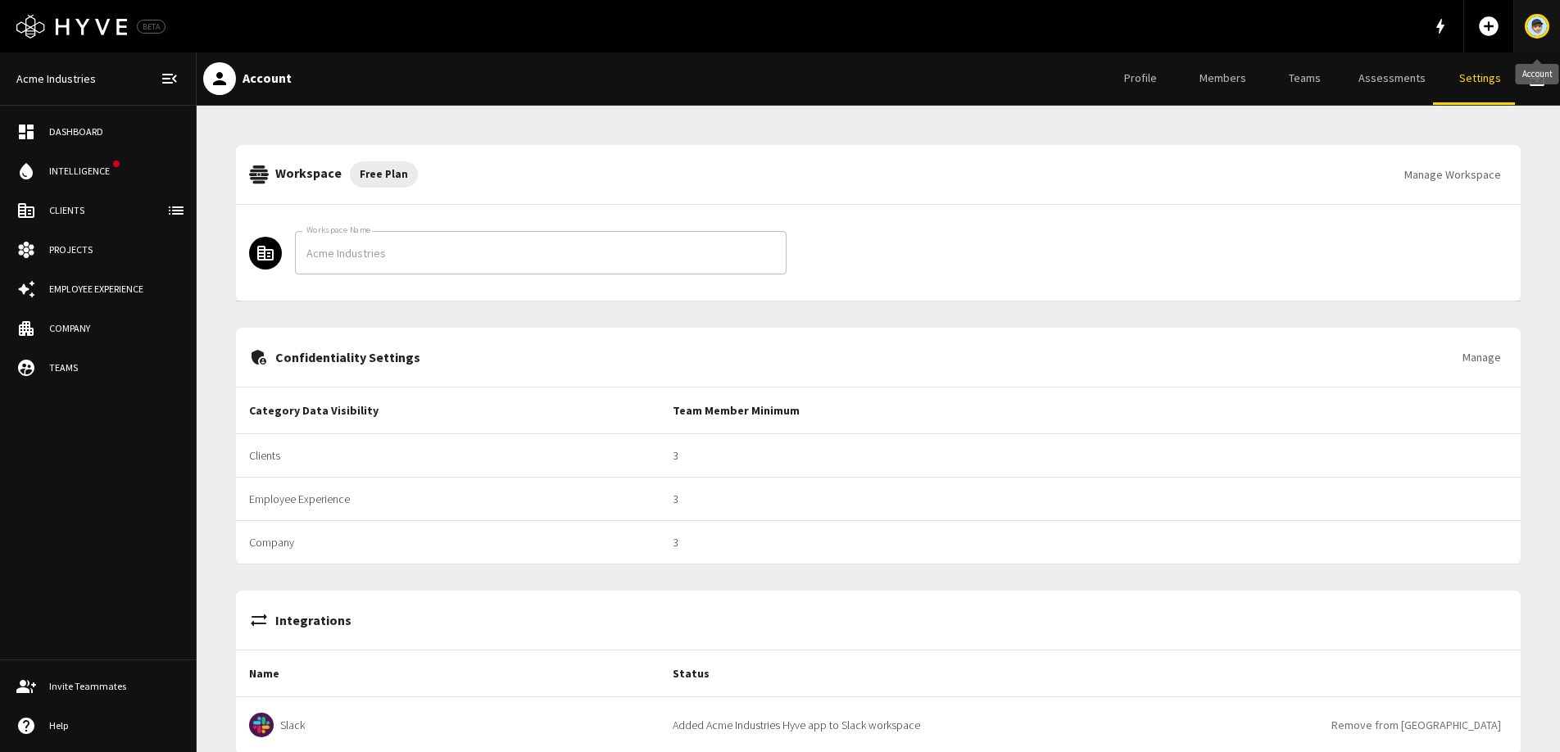
click at [1539, 34] on img "Account" at bounding box center [1537, 26] width 20 height 20
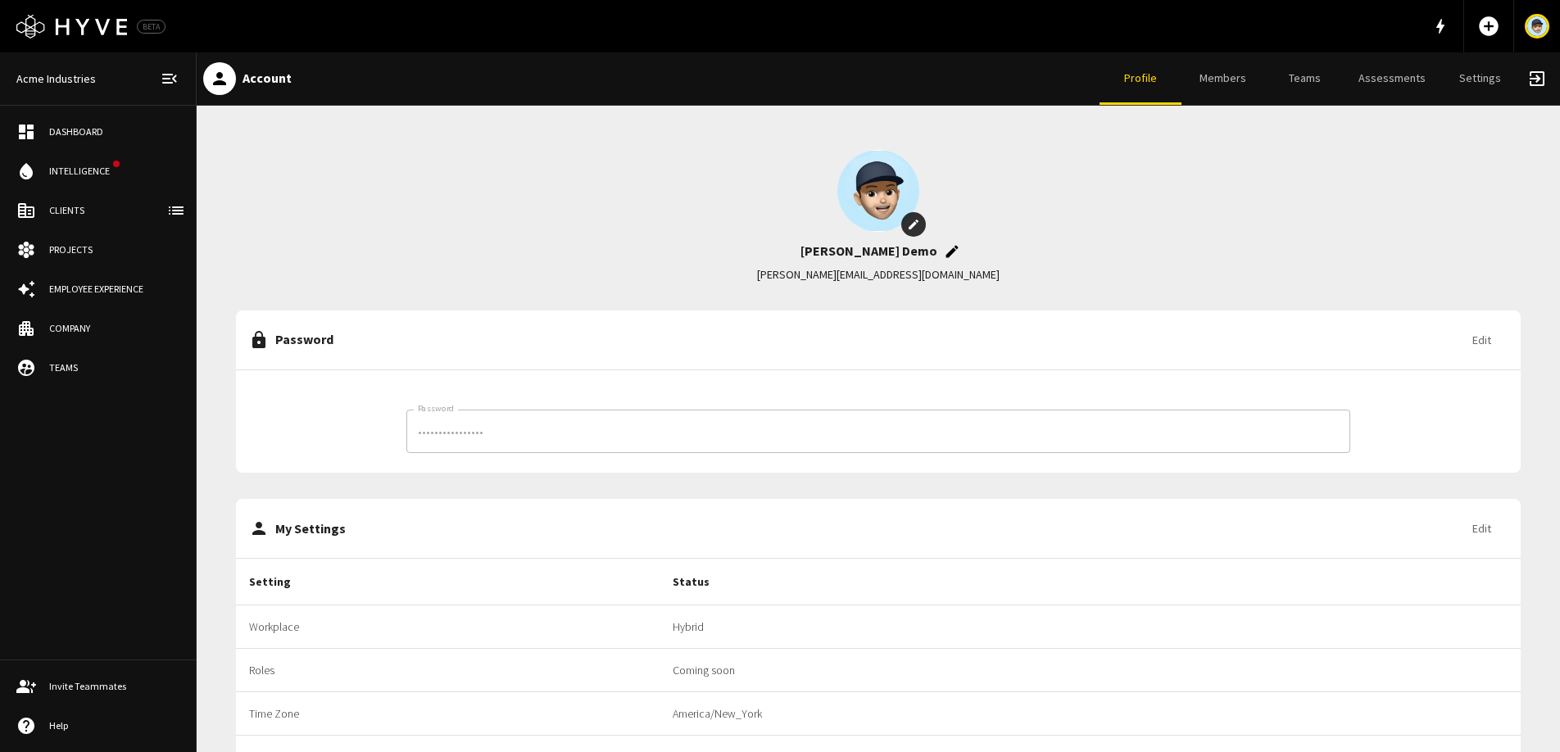
click at [1263, 83] on link "Members" at bounding box center [1222, 78] width 82 height 52
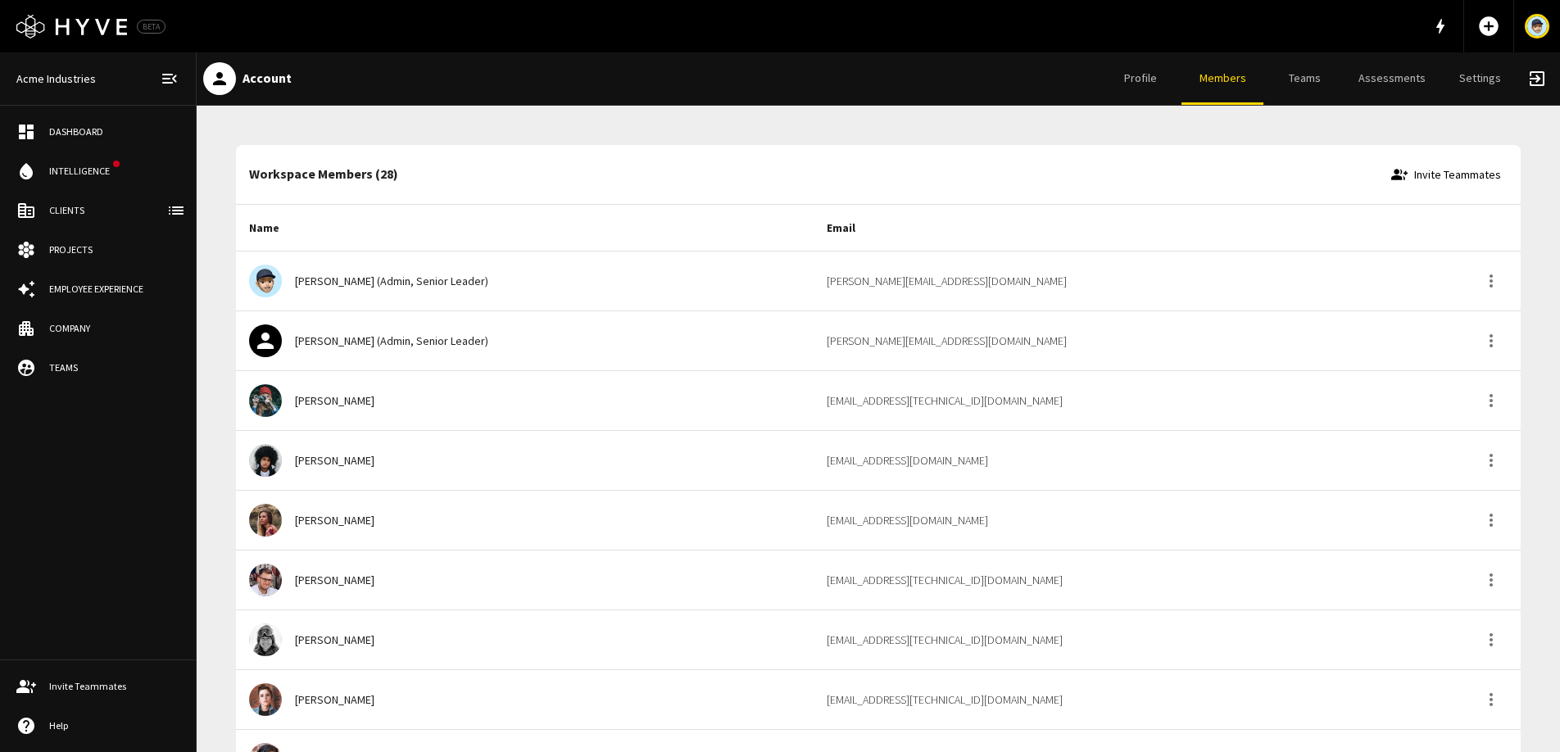
click at [1303, 79] on link "Teams" at bounding box center [1304, 78] width 82 height 52
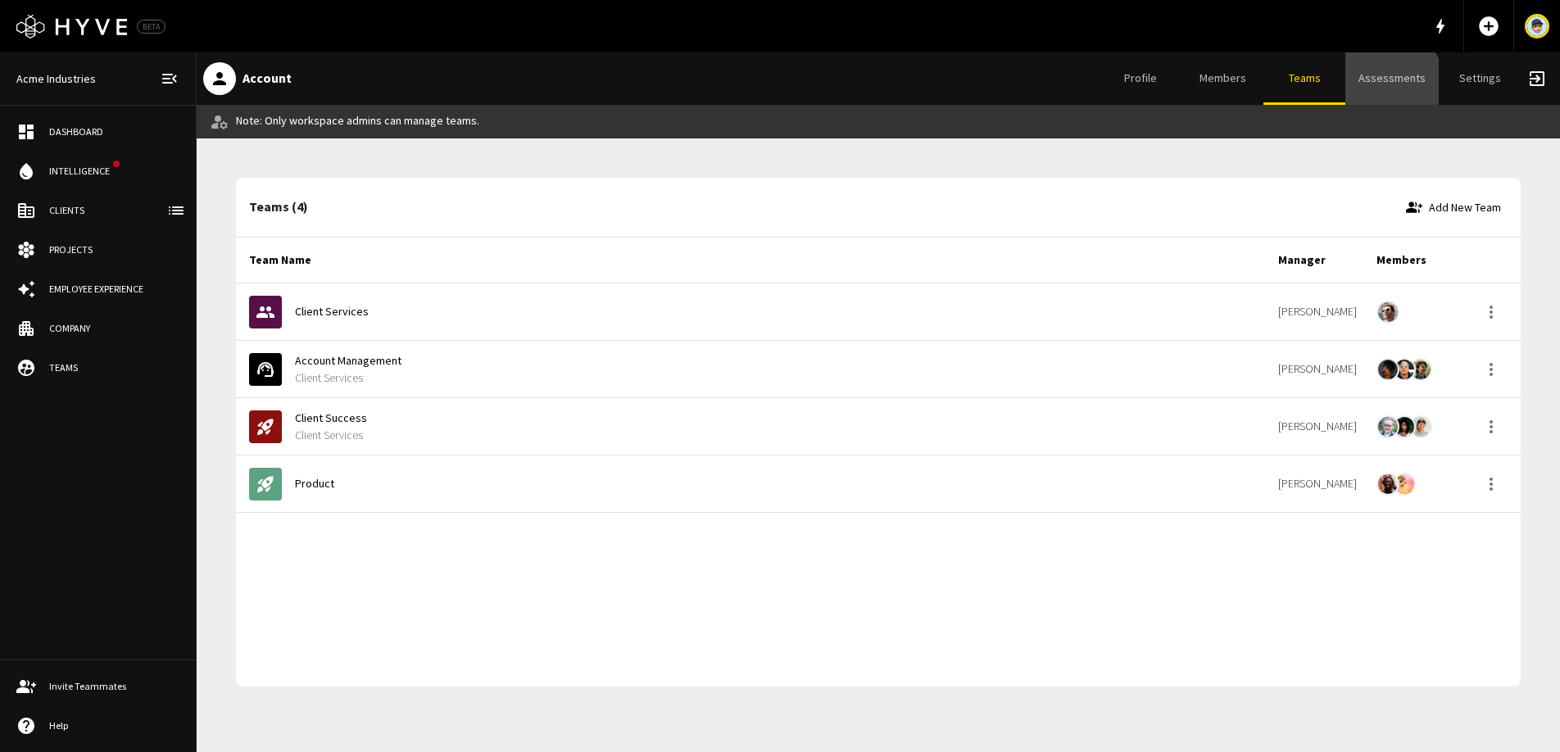
click at [1393, 87] on link "Assessments" at bounding box center [1391, 78] width 93 height 52
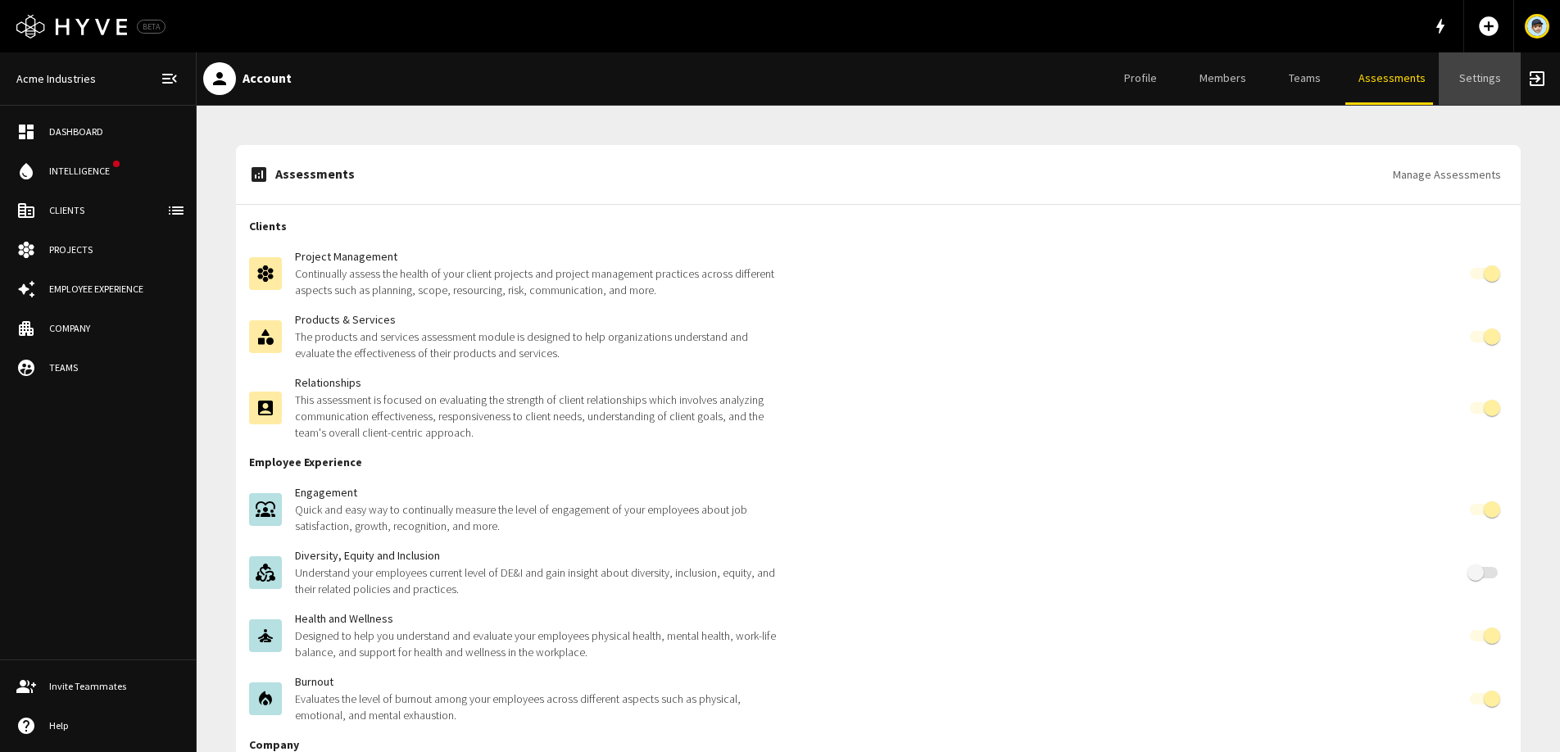
click at [1474, 88] on link "Settings" at bounding box center [1479, 78] width 82 height 52
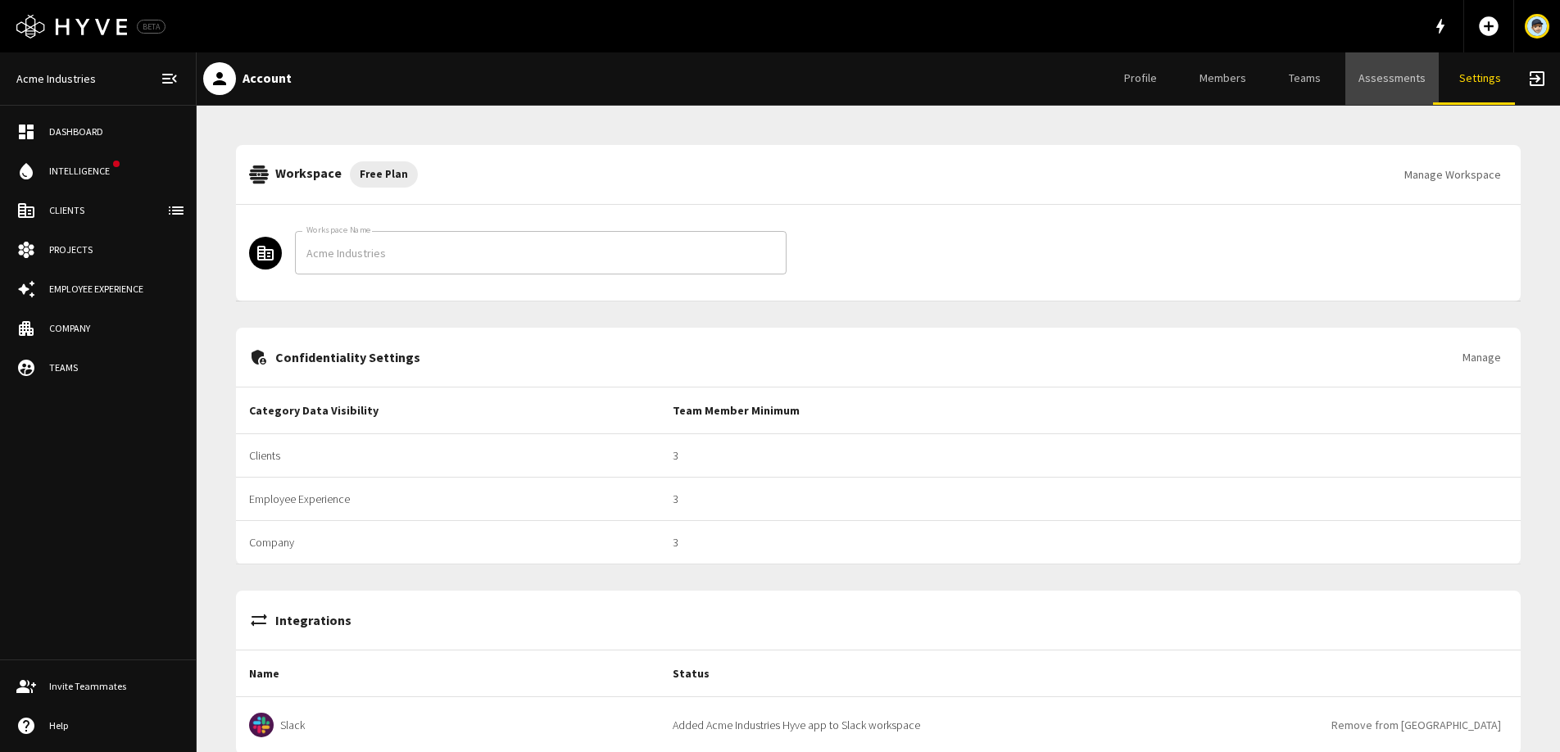
click at [1417, 78] on link "Assessments" at bounding box center [1391, 78] width 93 height 52
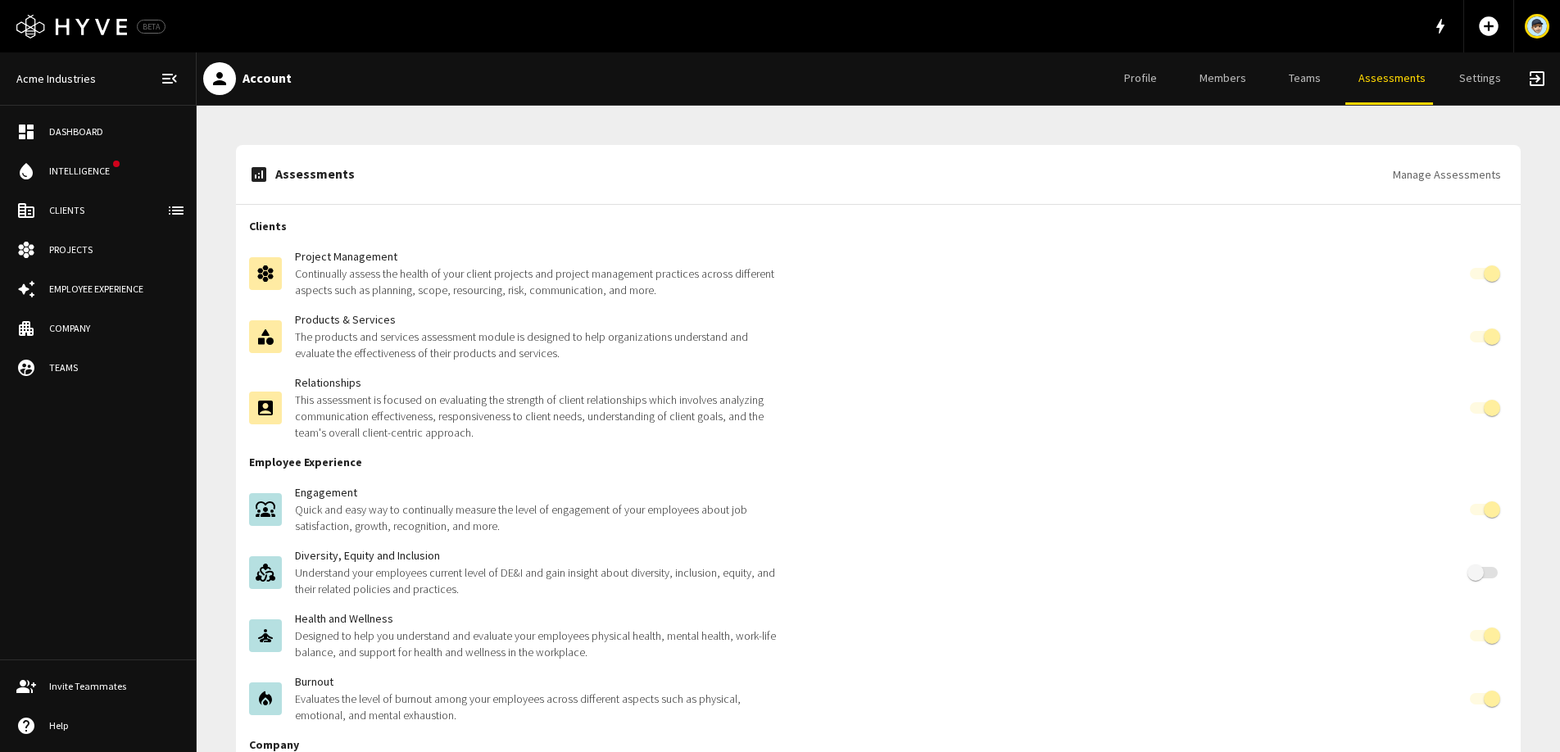
click at [1132, 79] on link "Profile" at bounding box center [1140, 78] width 82 height 52
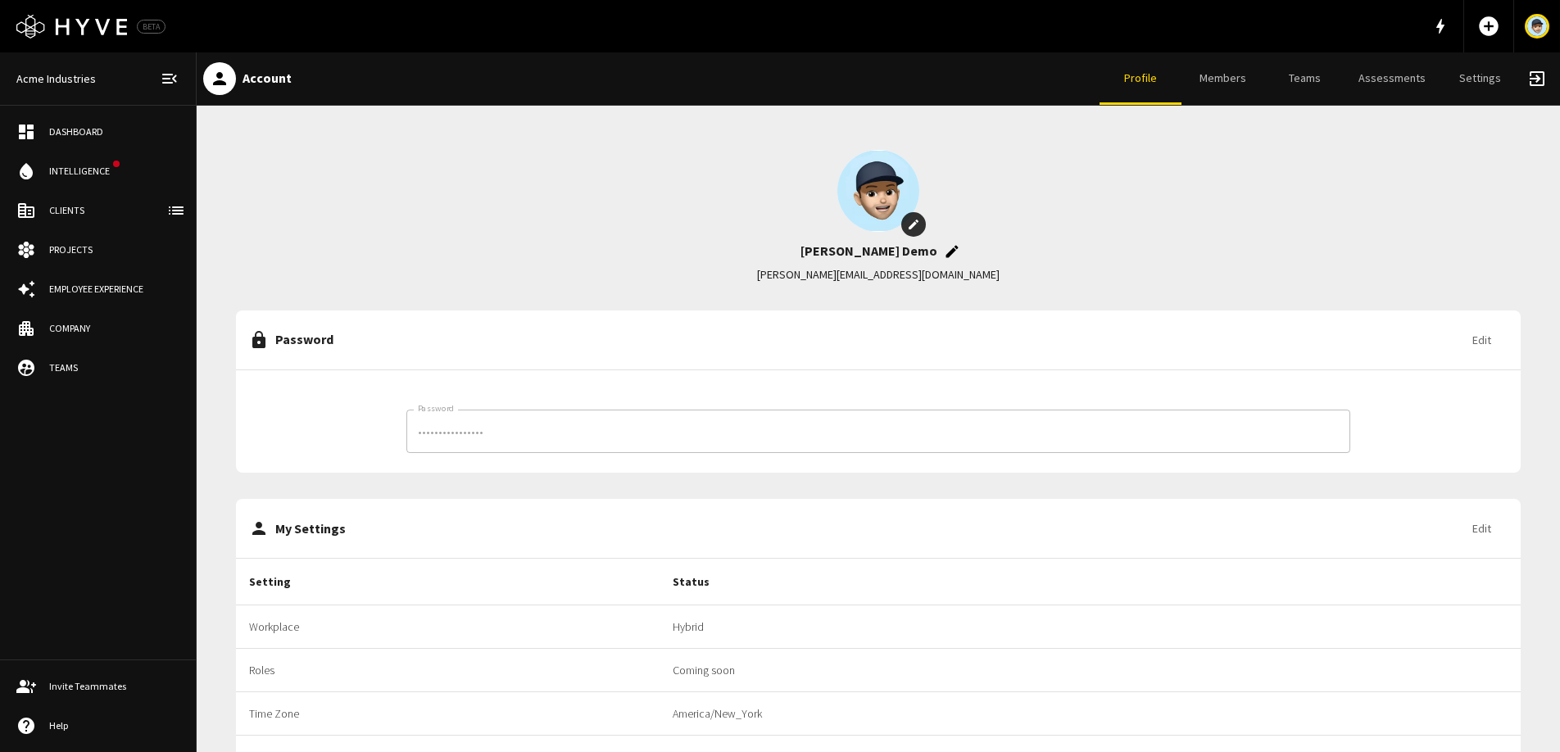
click at [1467, 79] on link "Settings" at bounding box center [1479, 78] width 82 height 52
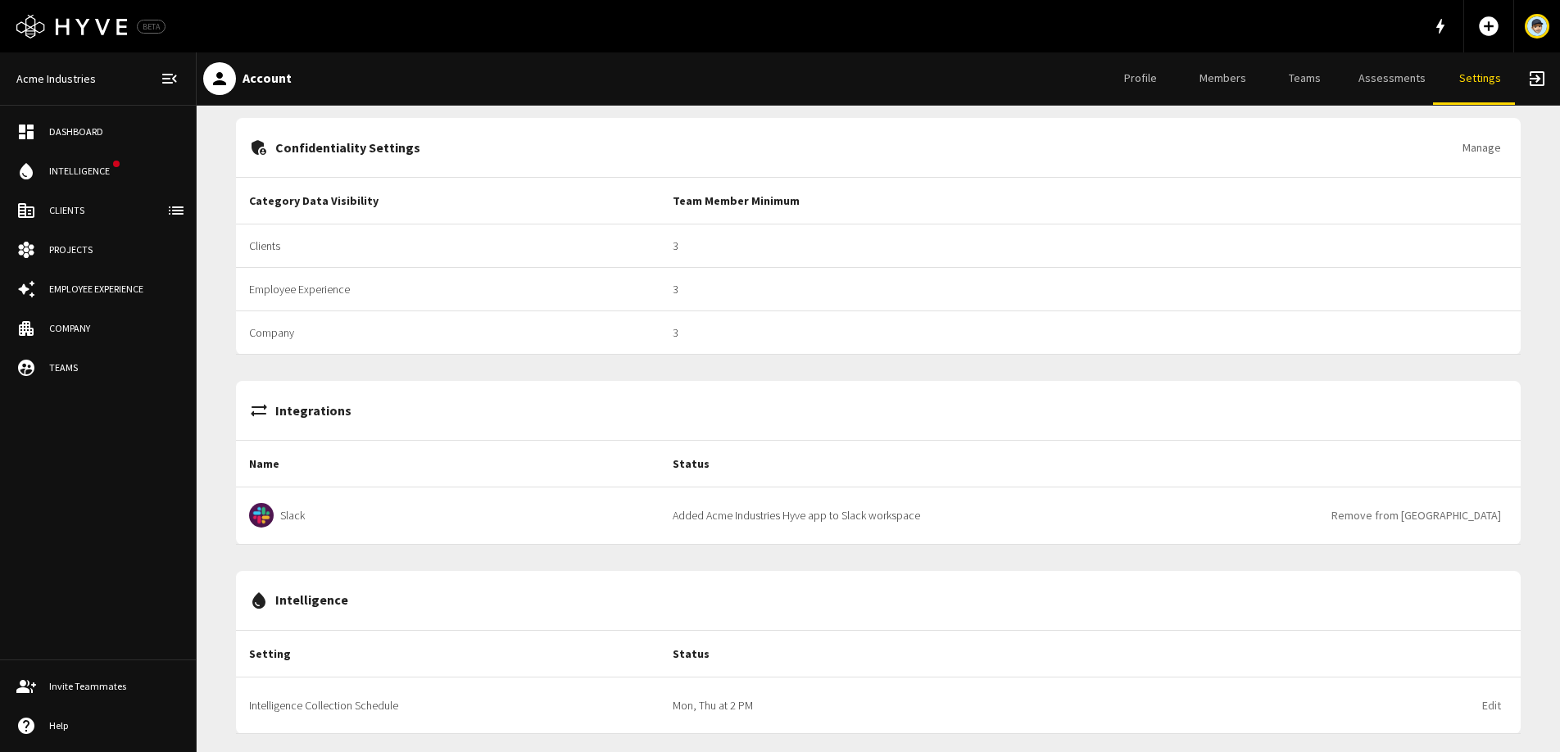
scroll to position [256, 0]
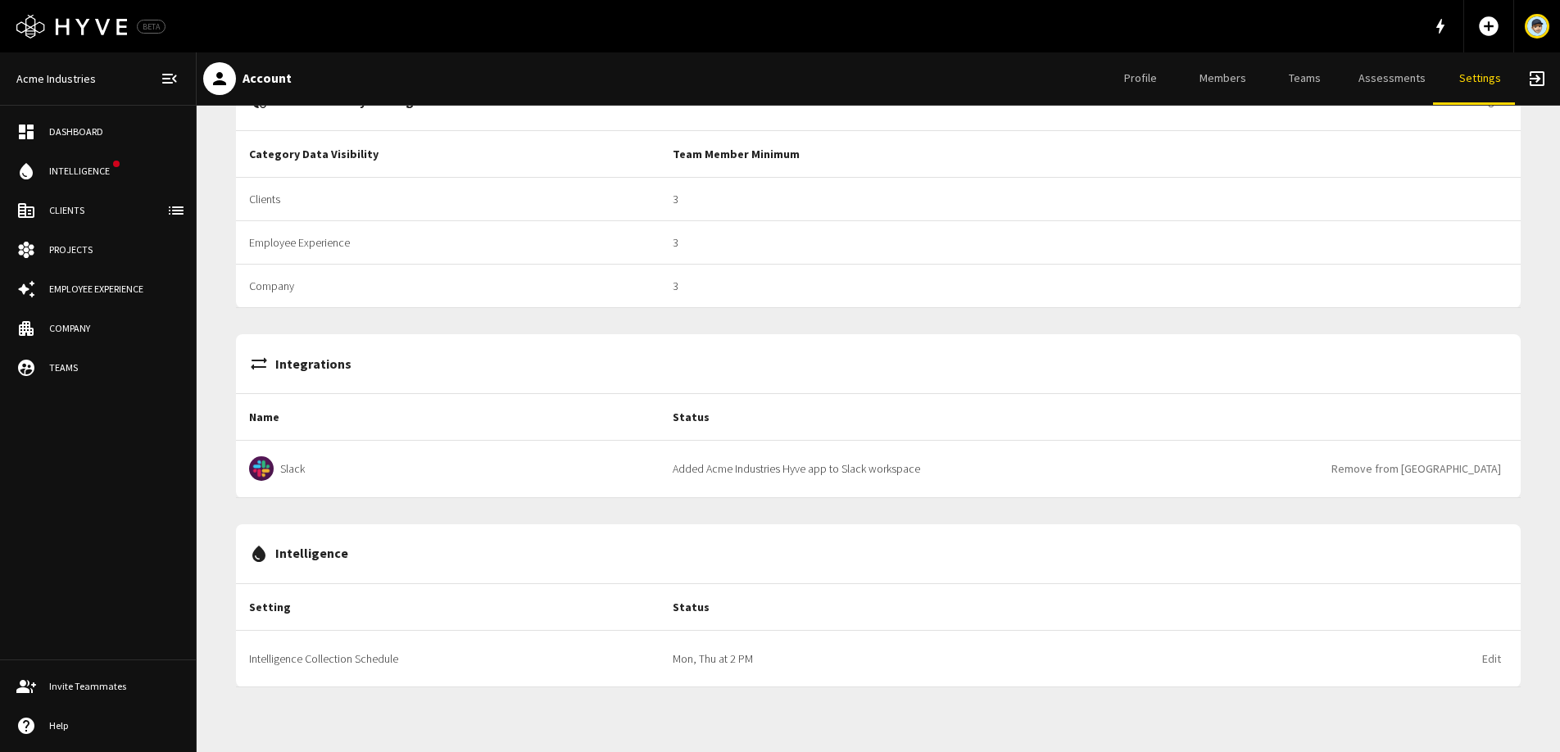
click at [1482, 661] on button "Edit" at bounding box center [1491, 659] width 32 height 30
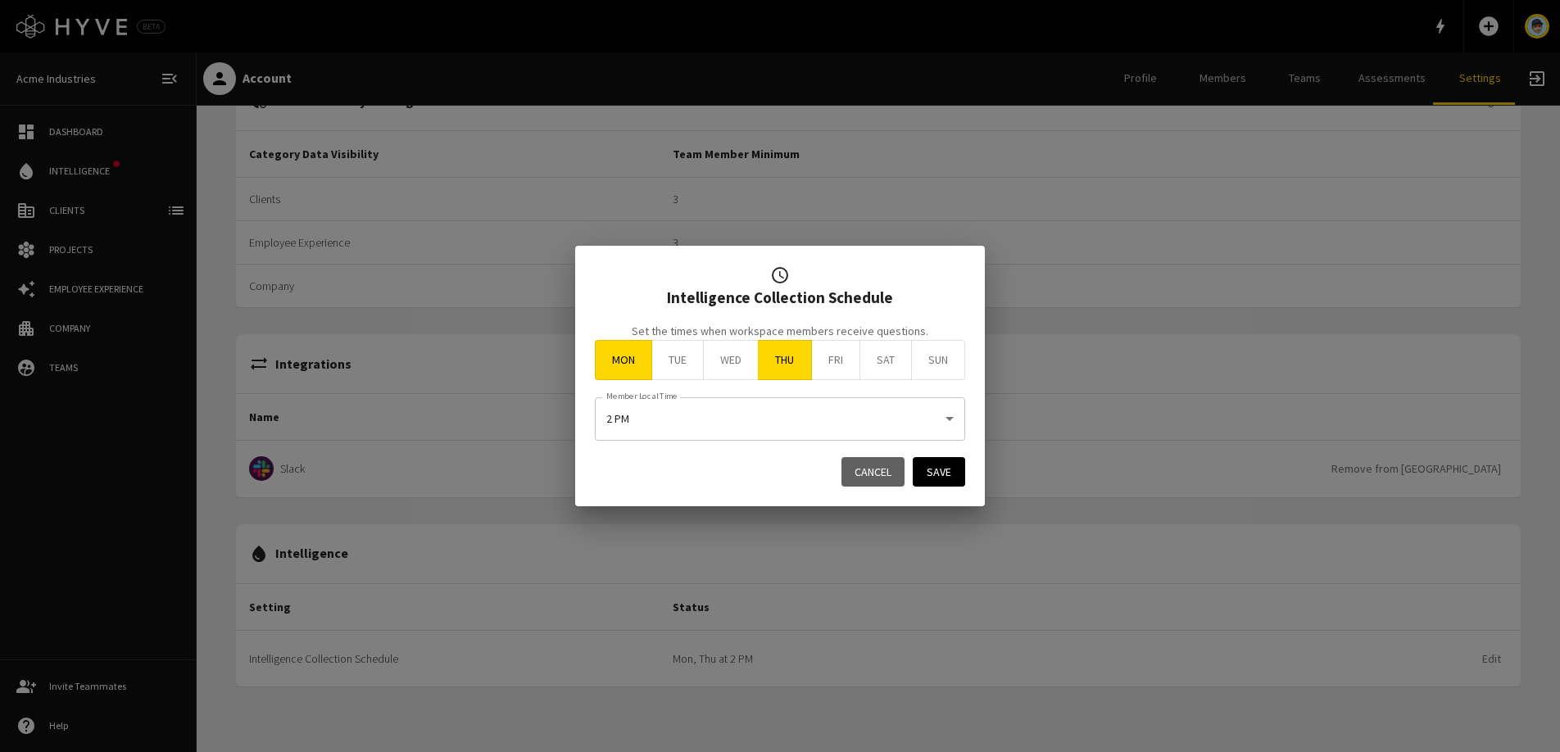
click at [744, 433] on body "schedule Intelligence Collection Schedule Set the times when workspace members …" at bounding box center [780, 376] width 1560 height 752
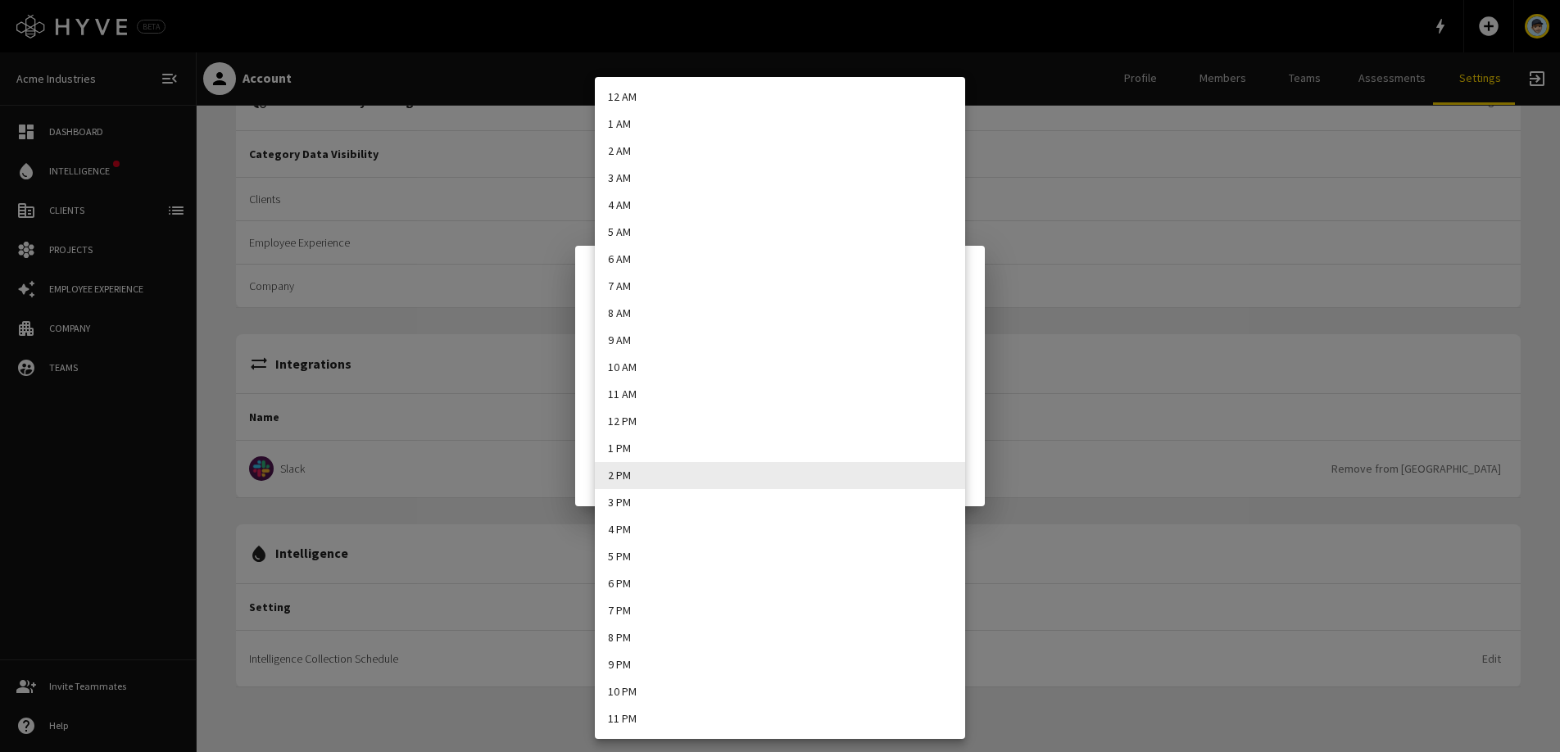
click at [1152, 315] on div at bounding box center [780, 376] width 1560 height 752
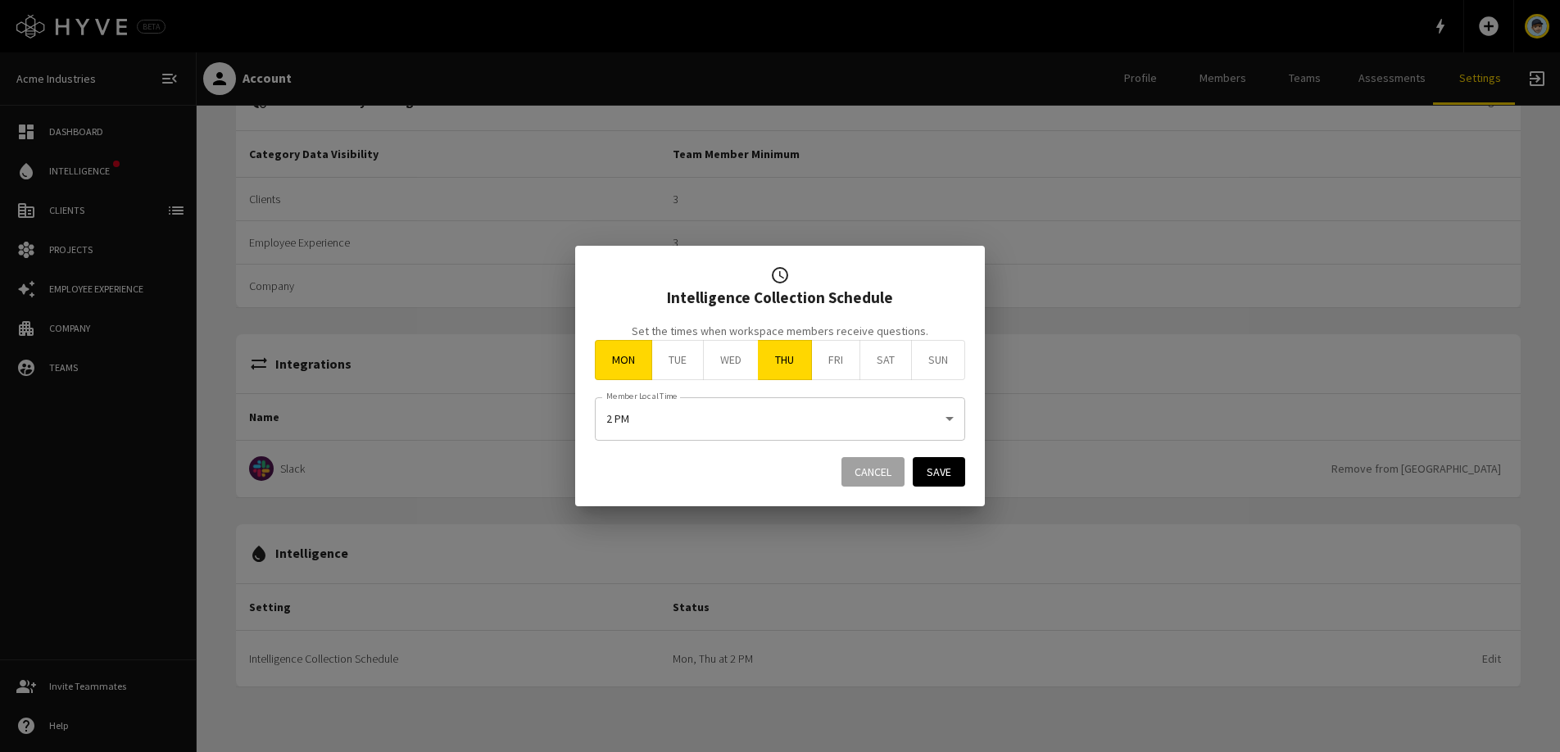
click at [868, 466] on button "Cancel" at bounding box center [872, 472] width 63 height 30
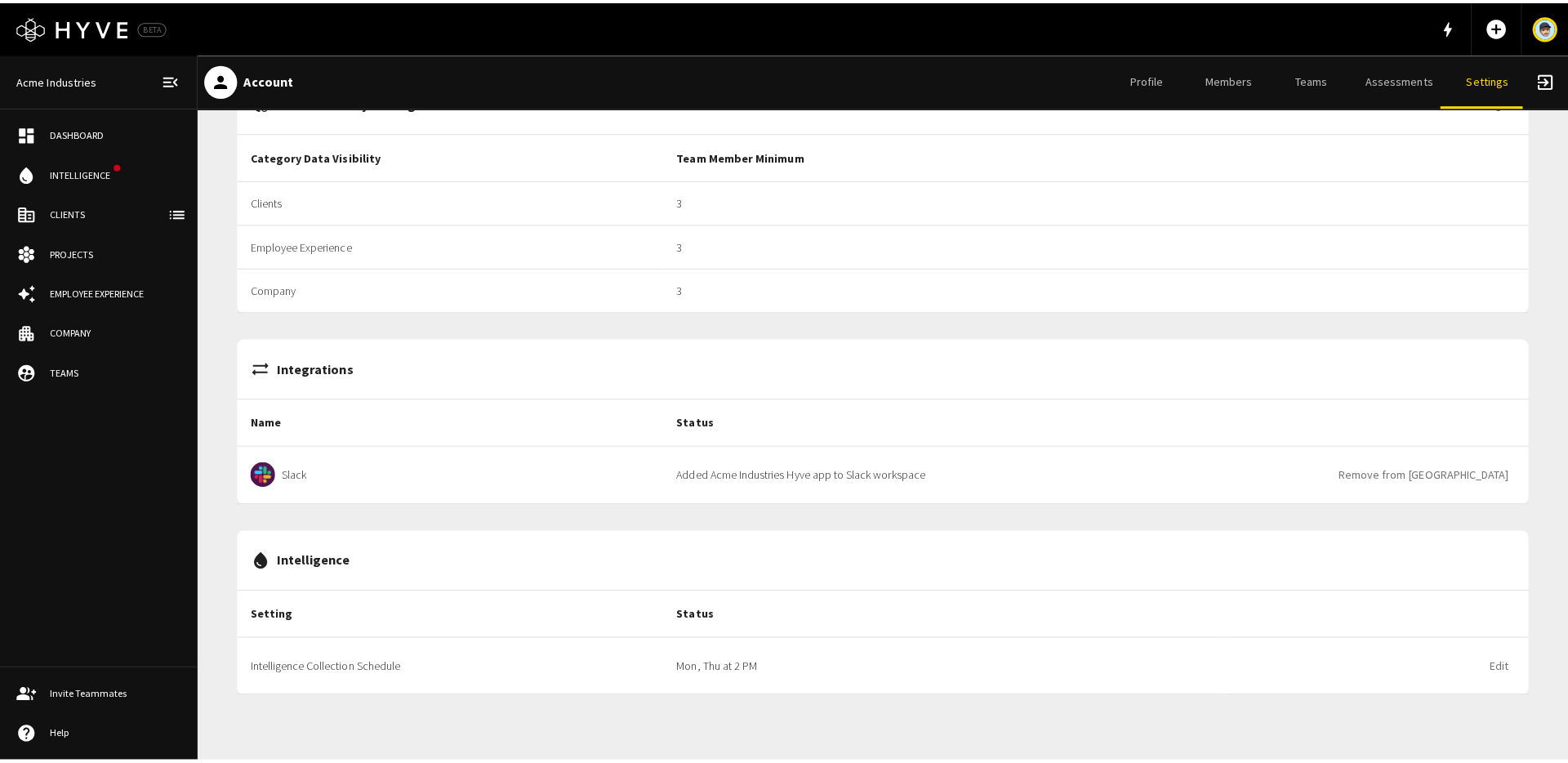
scroll to position [0, 0]
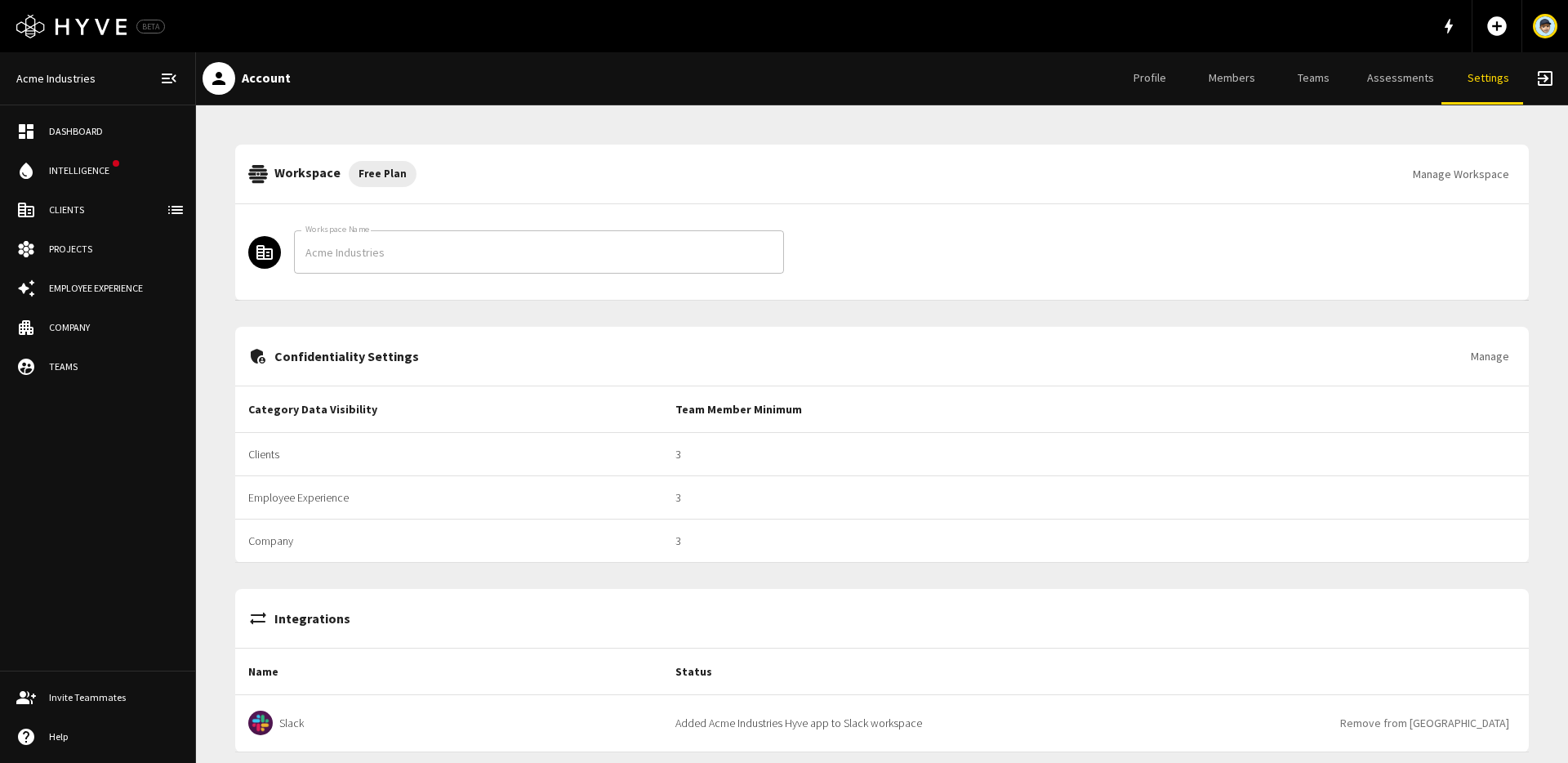
click at [75, 249] on div "Projects" at bounding box center [114, 248] width 130 height 15
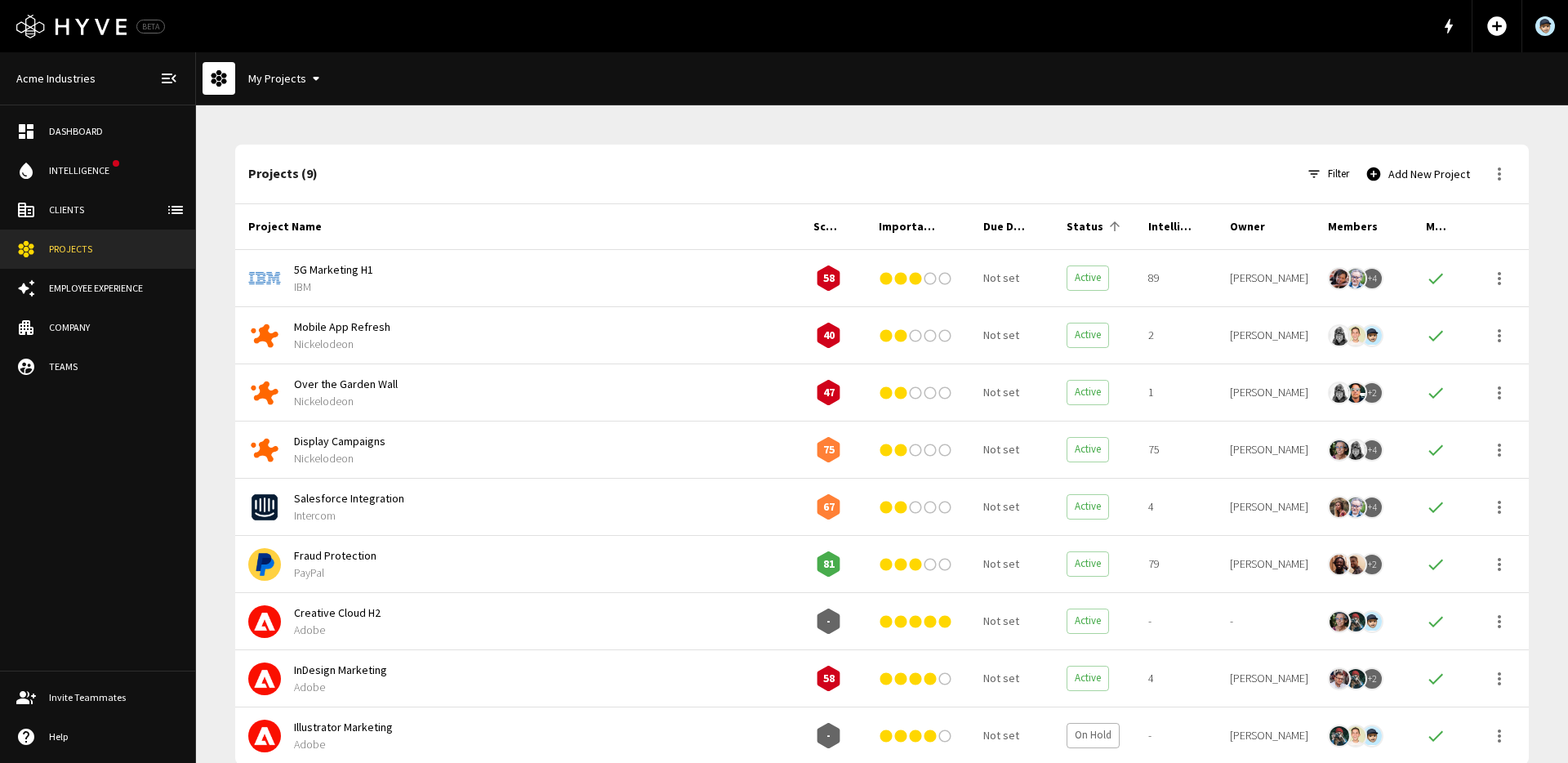
click at [598, 276] on span "5G Marketing H1" at bounding box center [540, 269] width 493 height 17
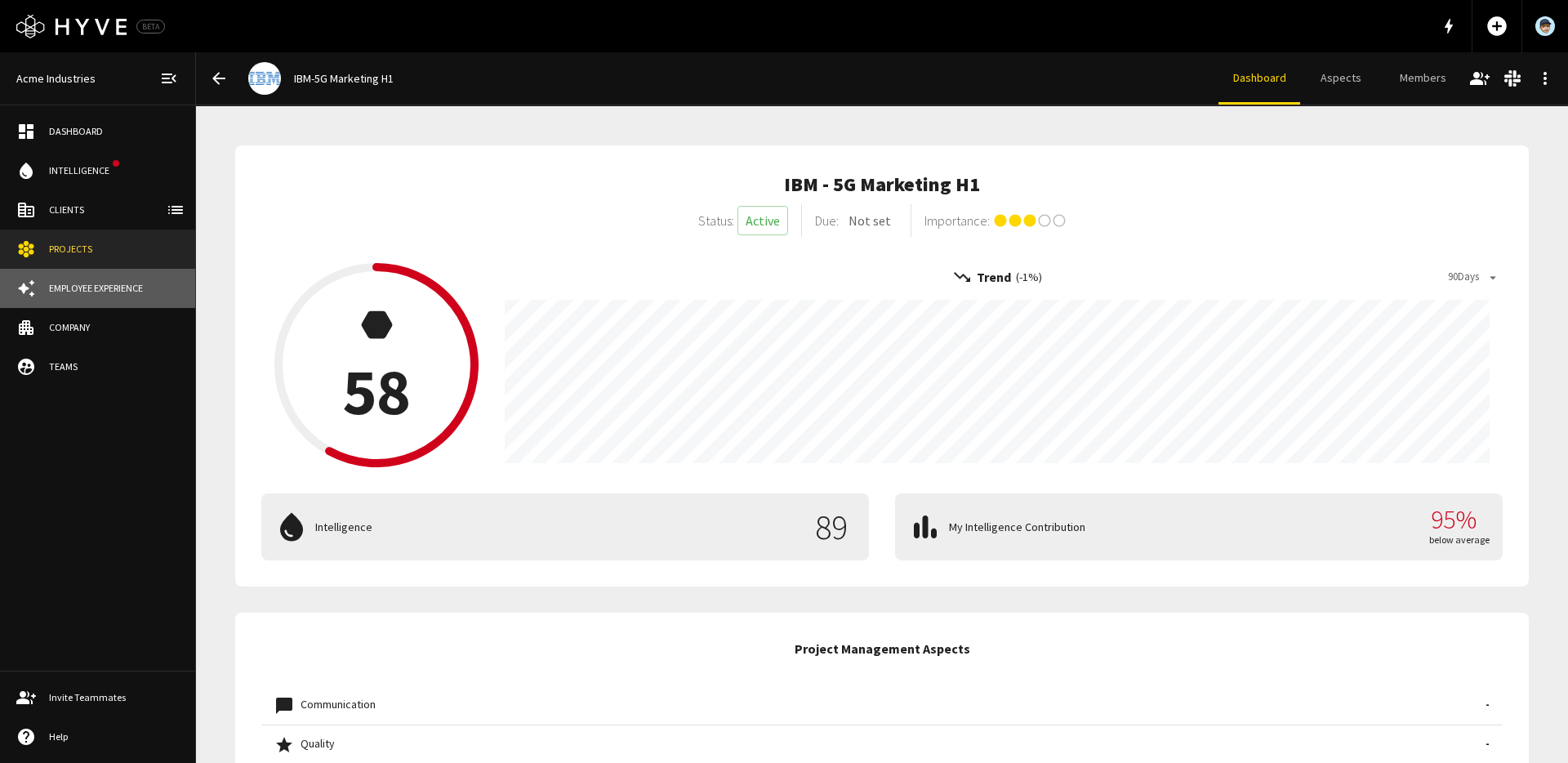
click at [126, 289] on div "Employee Experience" at bounding box center [114, 288] width 130 height 15
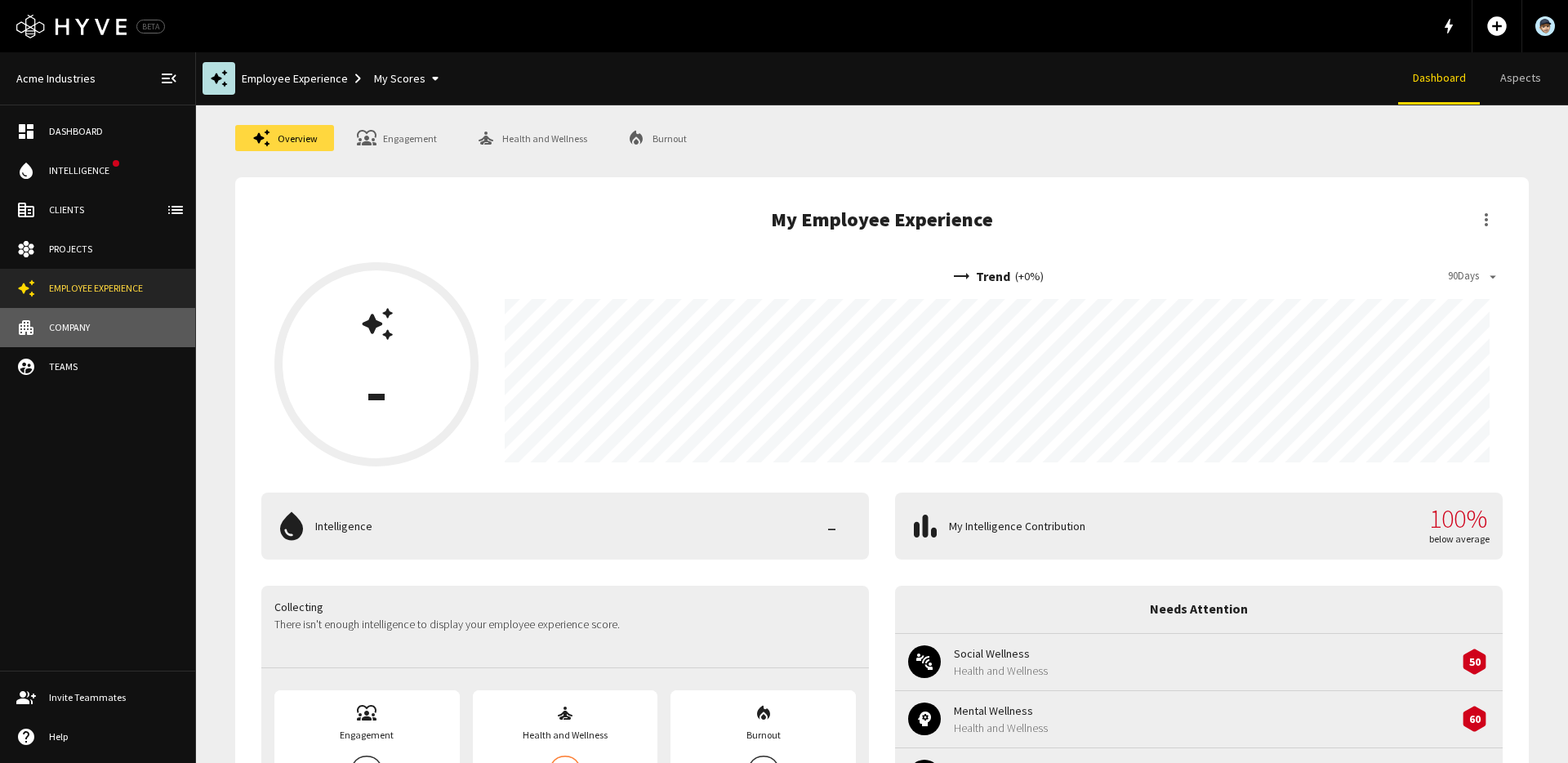
click at [93, 324] on div "Company" at bounding box center [114, 327] width 130 height 15
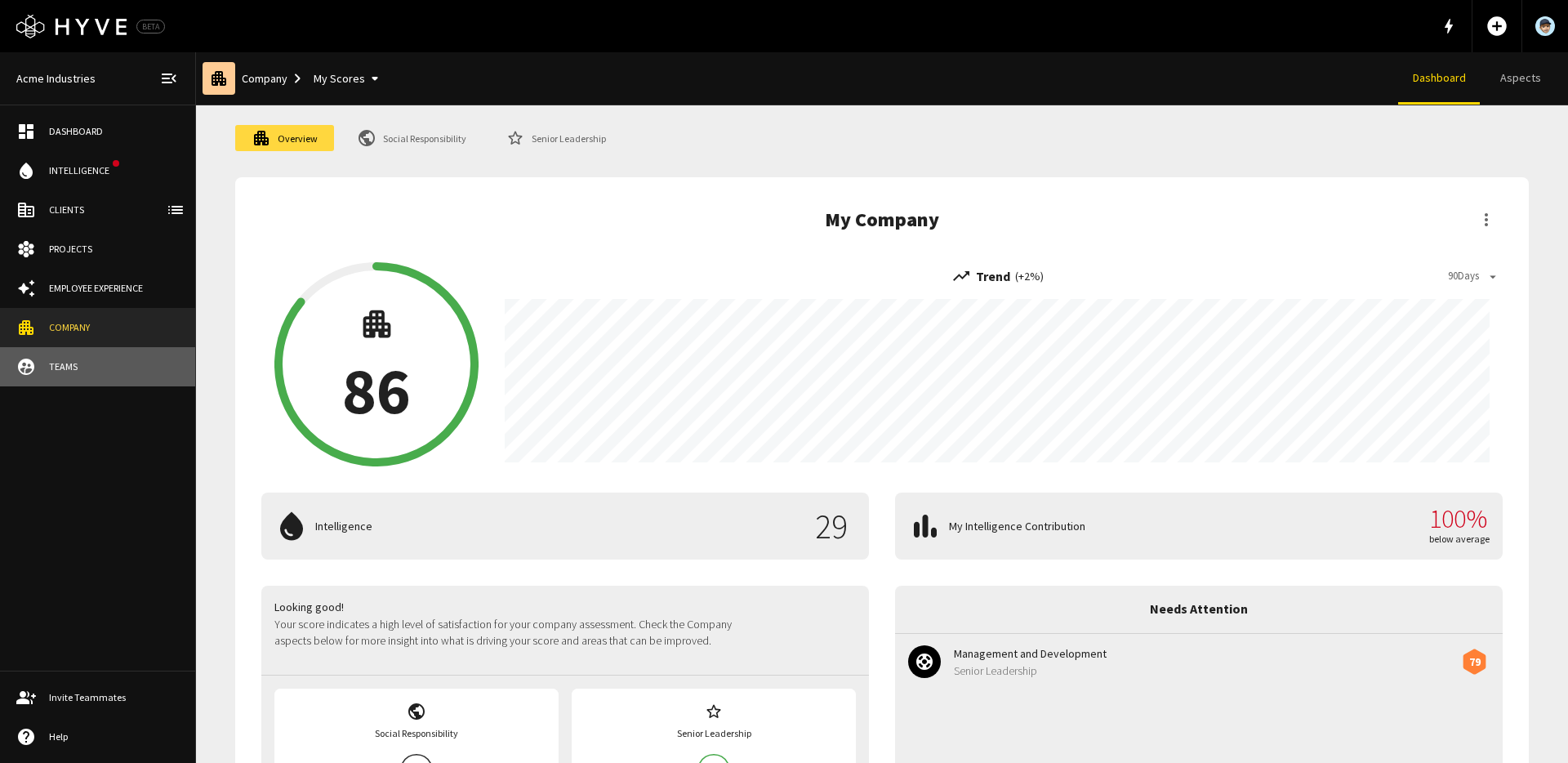
click at [88, 365] on div "Teams" at bounding box center [114, 366] width 130 height 15
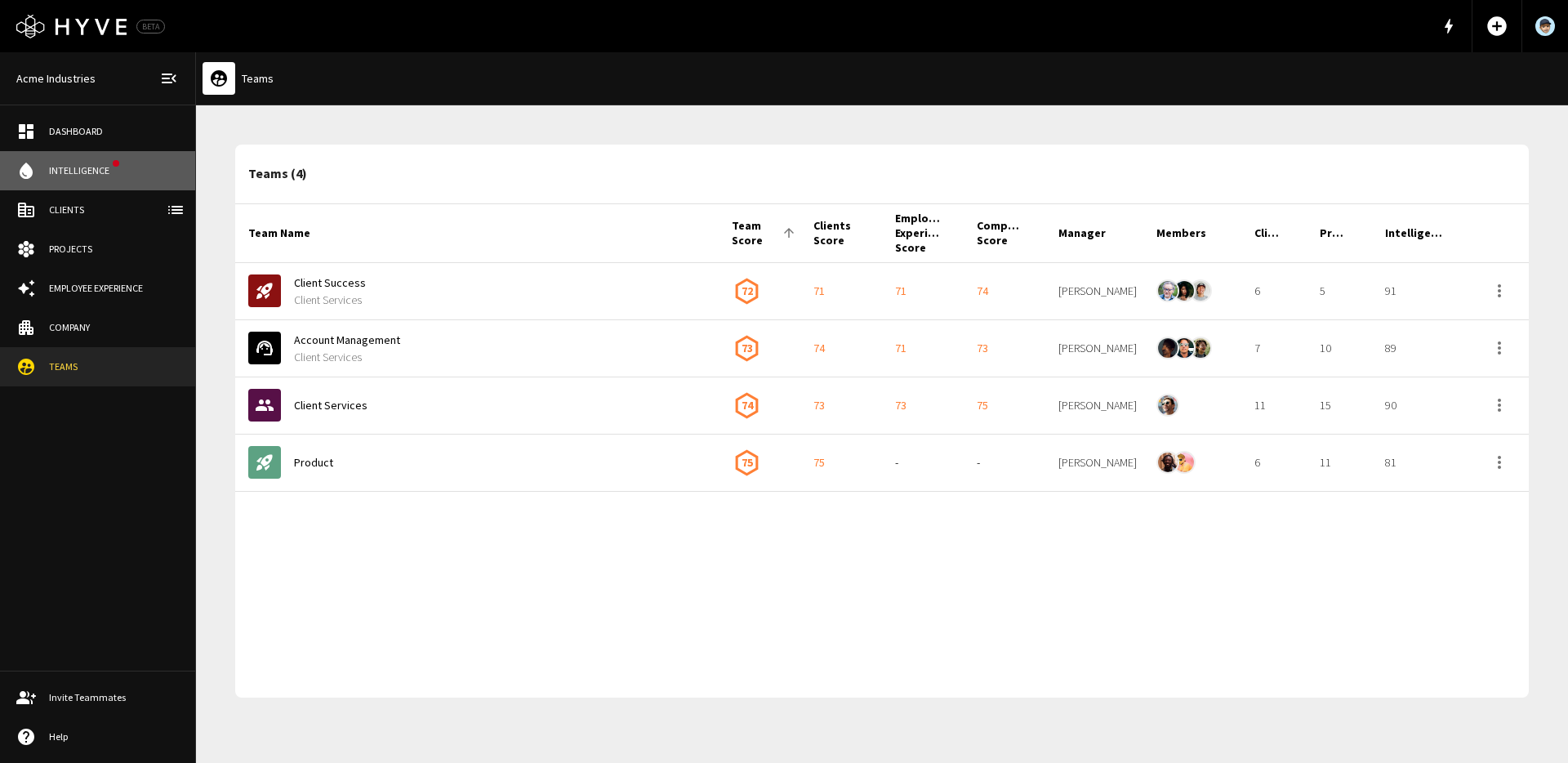
click at [79, 167] on div "Intelligence" at bounding box center [82, 171] width 67 height 15
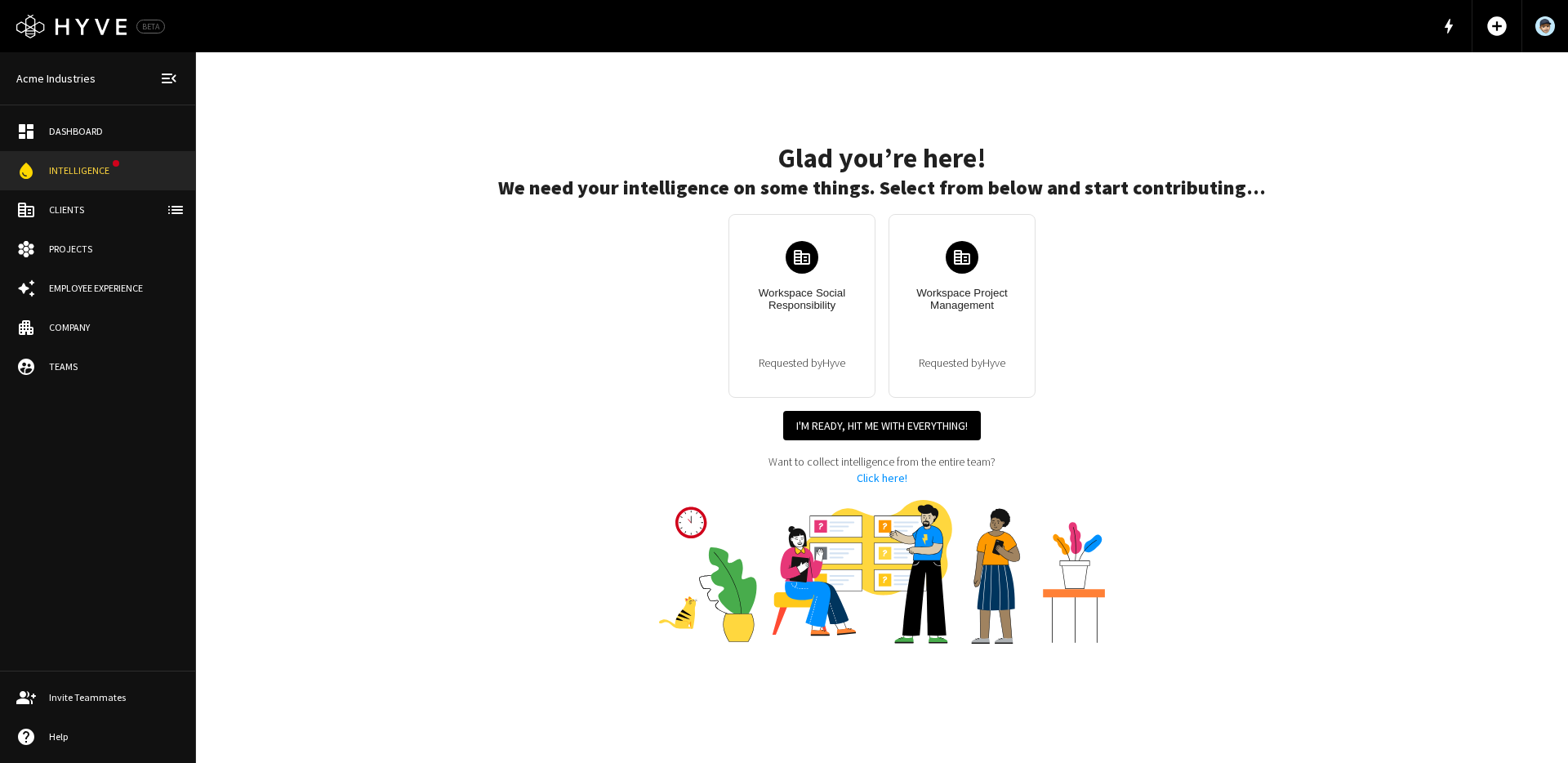
click at [78, 135] on div "Dashboard" at bounding box center [114, 132] width 130 height 15
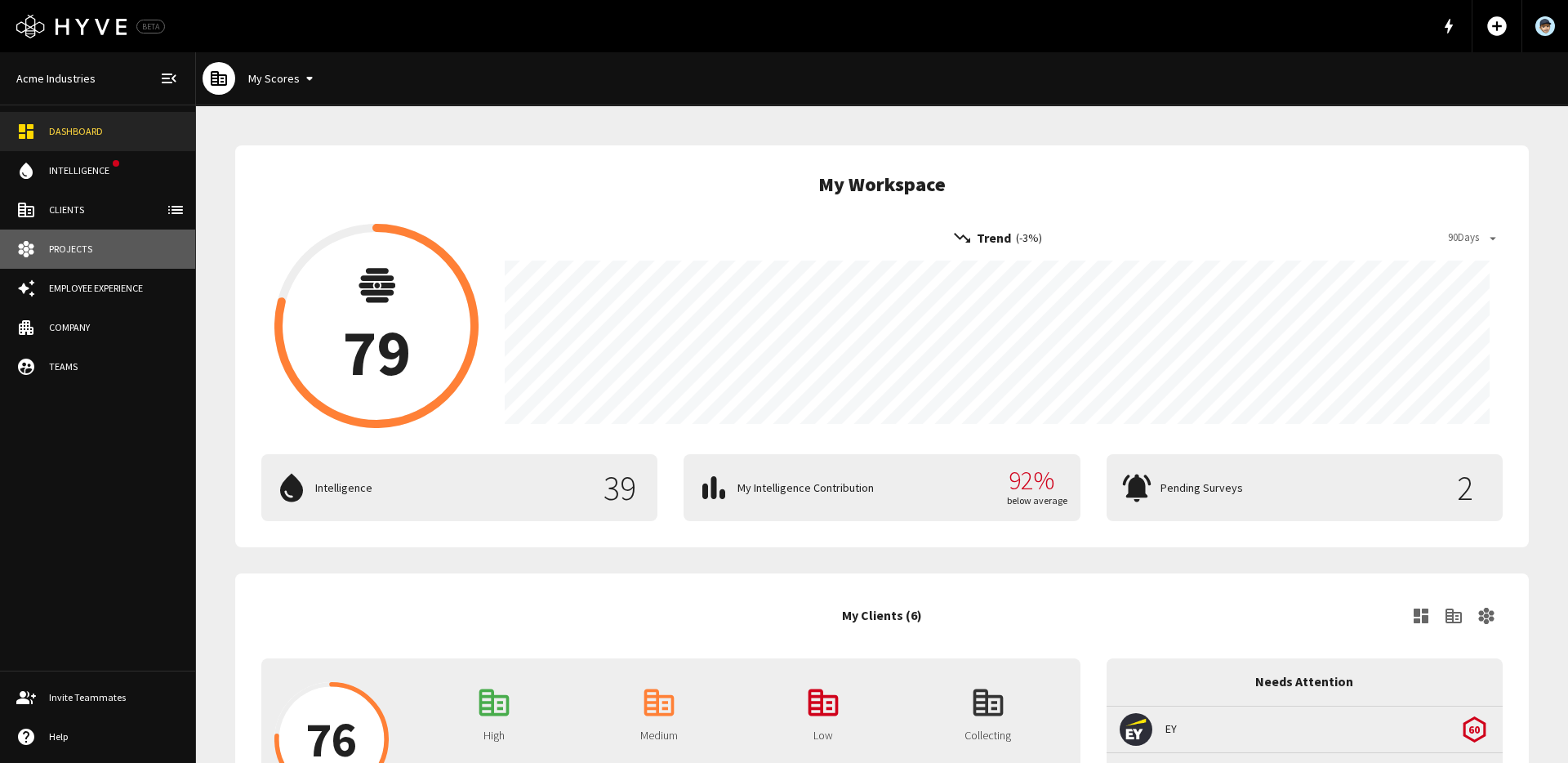
click at [91, 254] on div "Projects" at bounding box center [114, 248] width 130 height 15
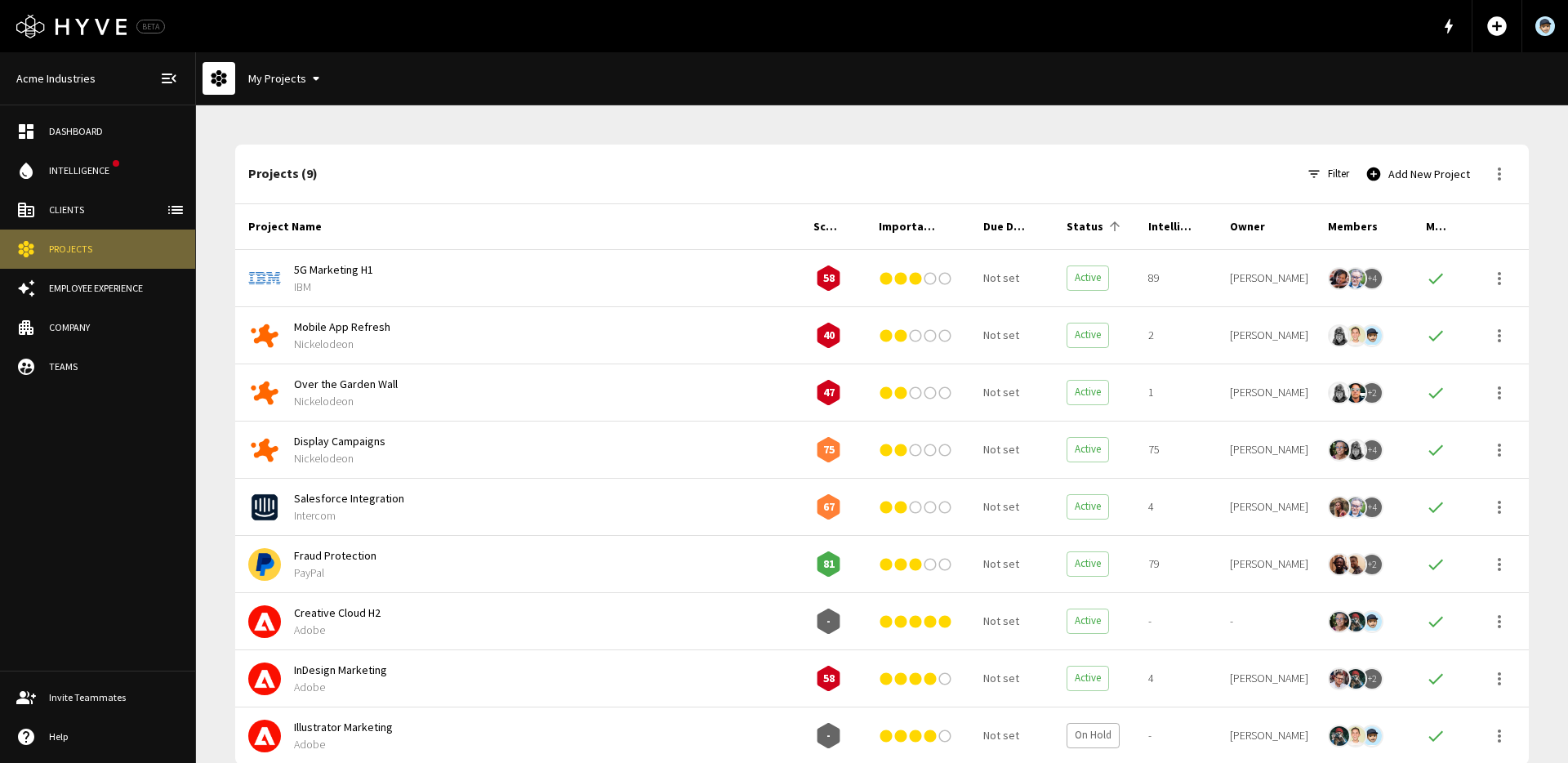
click at [93, 244] on div "Projects" at bounding box center [114, 248] width 130 height 15
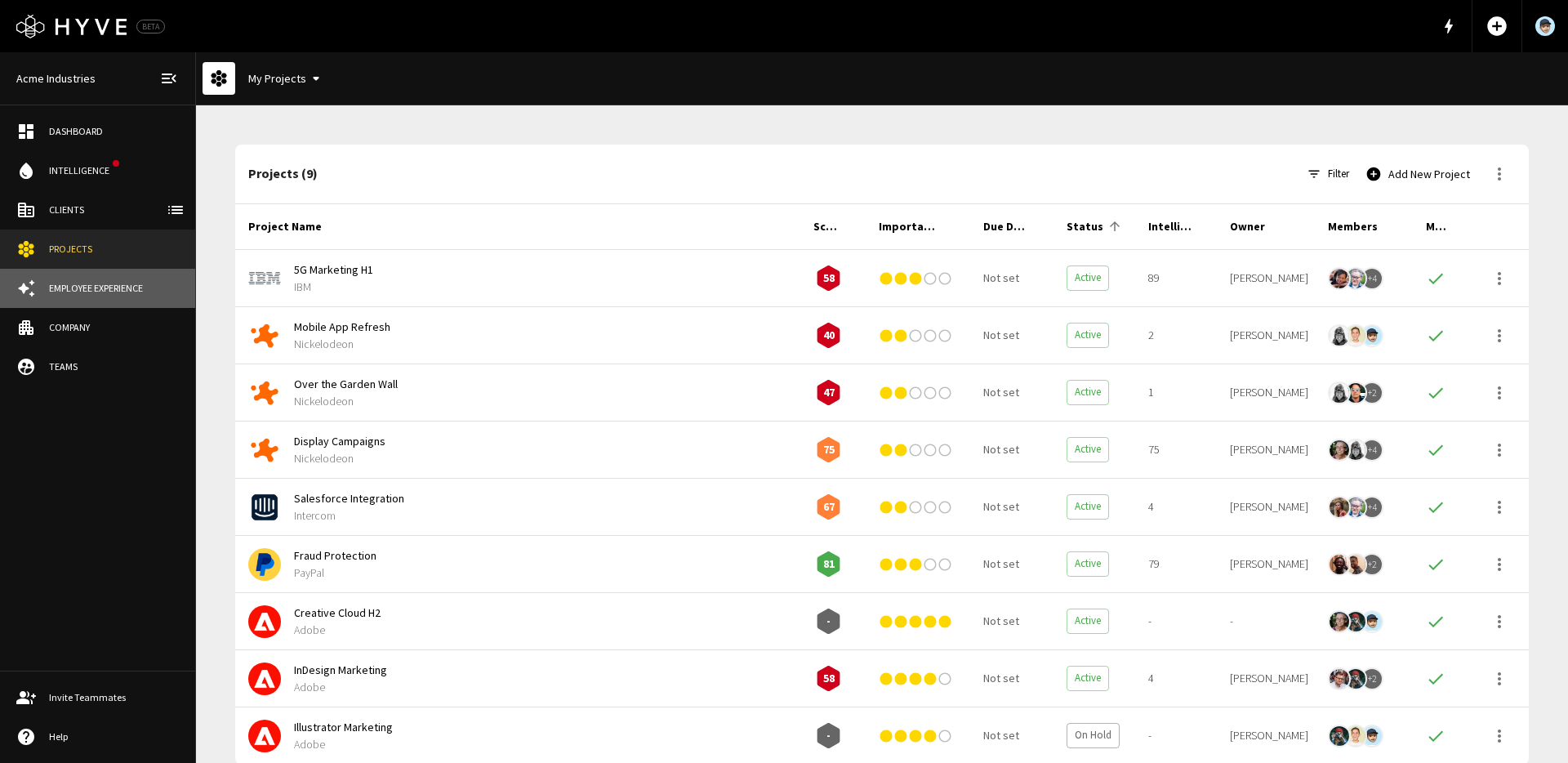
click at [87, 286] on div "Employee Experience" at bounding box center [114, 288] width 130 height 15
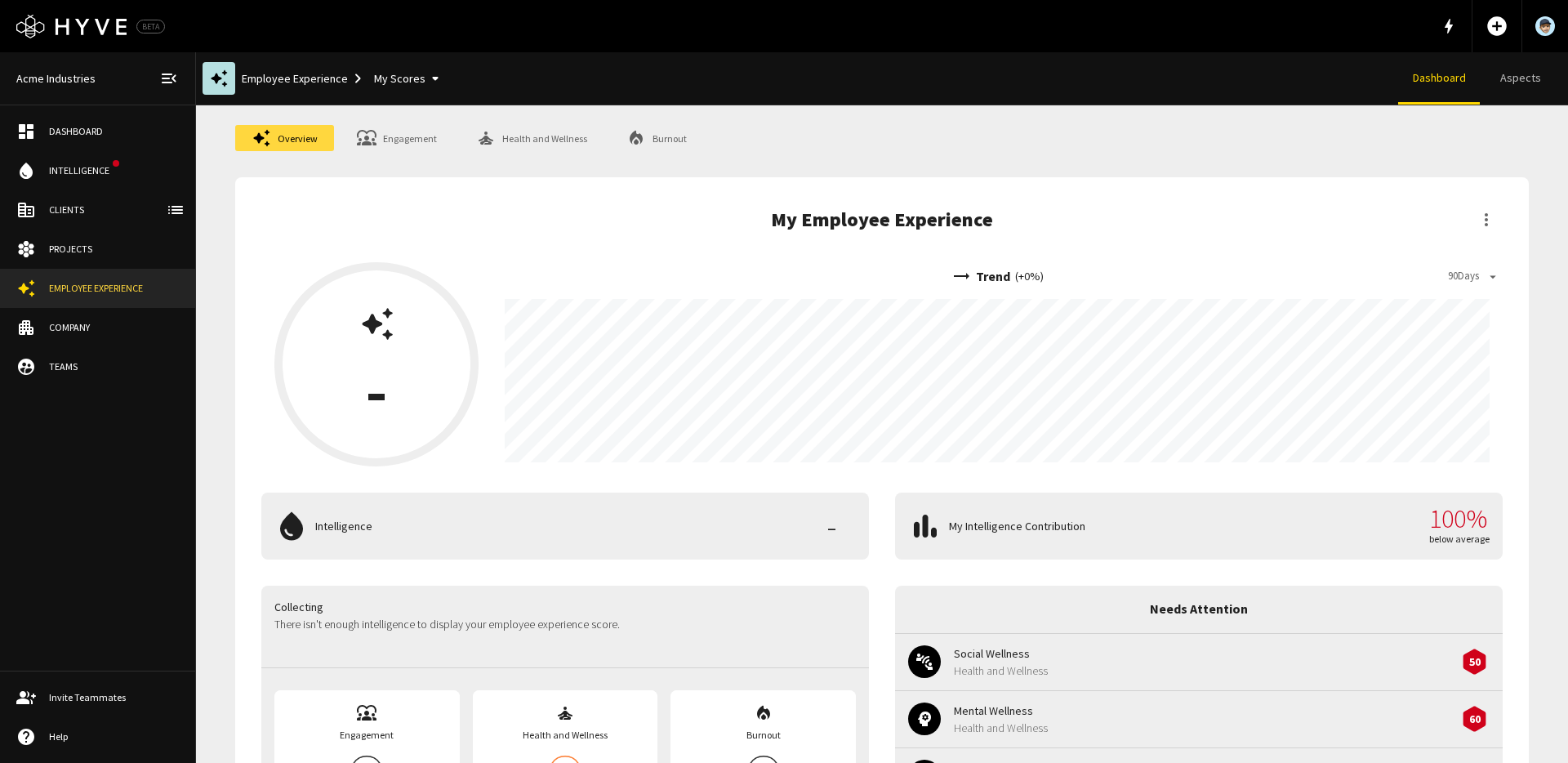
click at [83, 313] on link "Company" at bounding box center [98, 327] width 195 height 39
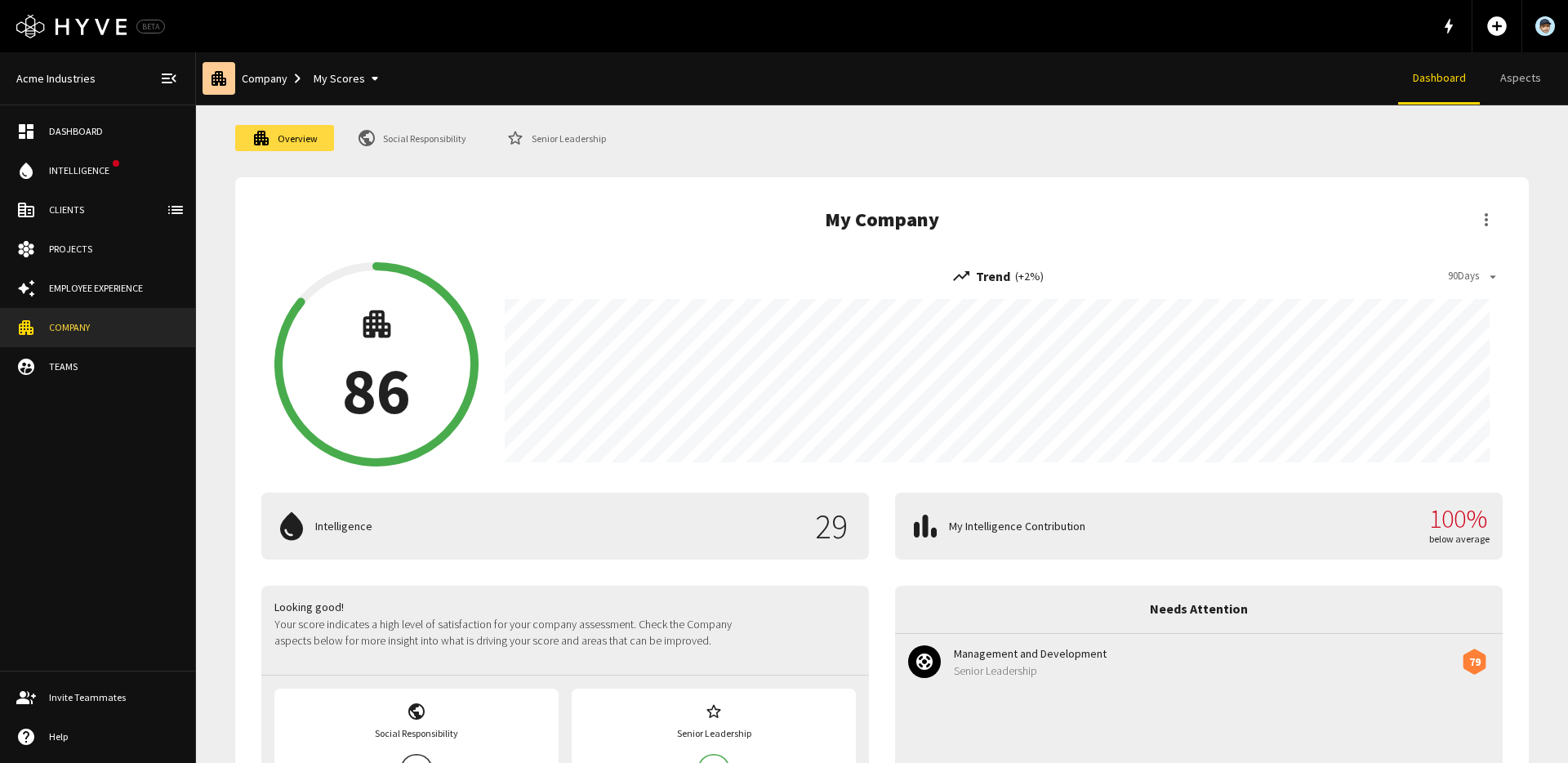
click at [102, 282] on div "Employee Experience" at bounding box center [114, 288] width 130 height 15
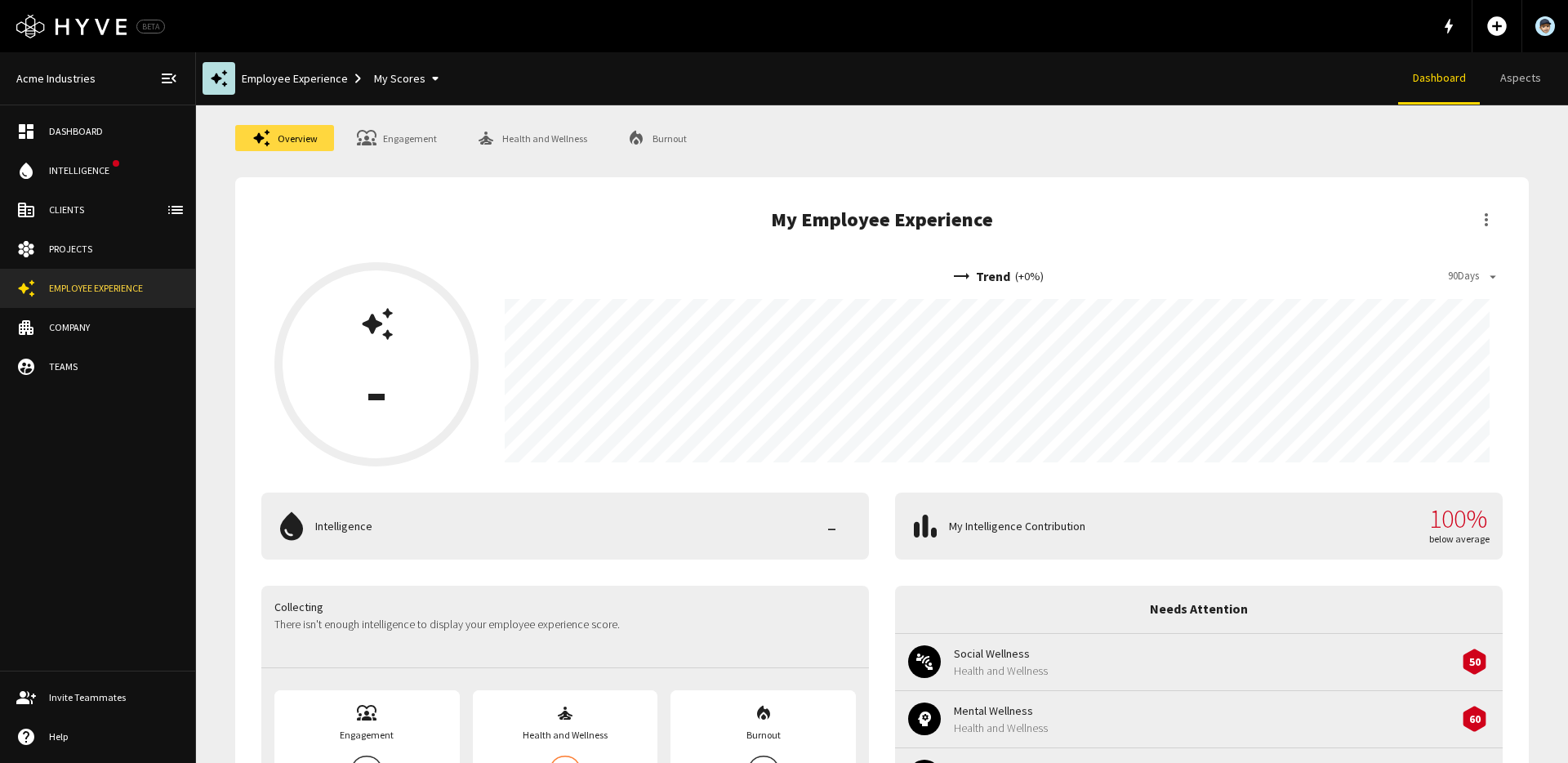
click at [91, 248] on div "Projects" at bounding box center [114, 248] width 130 height 15
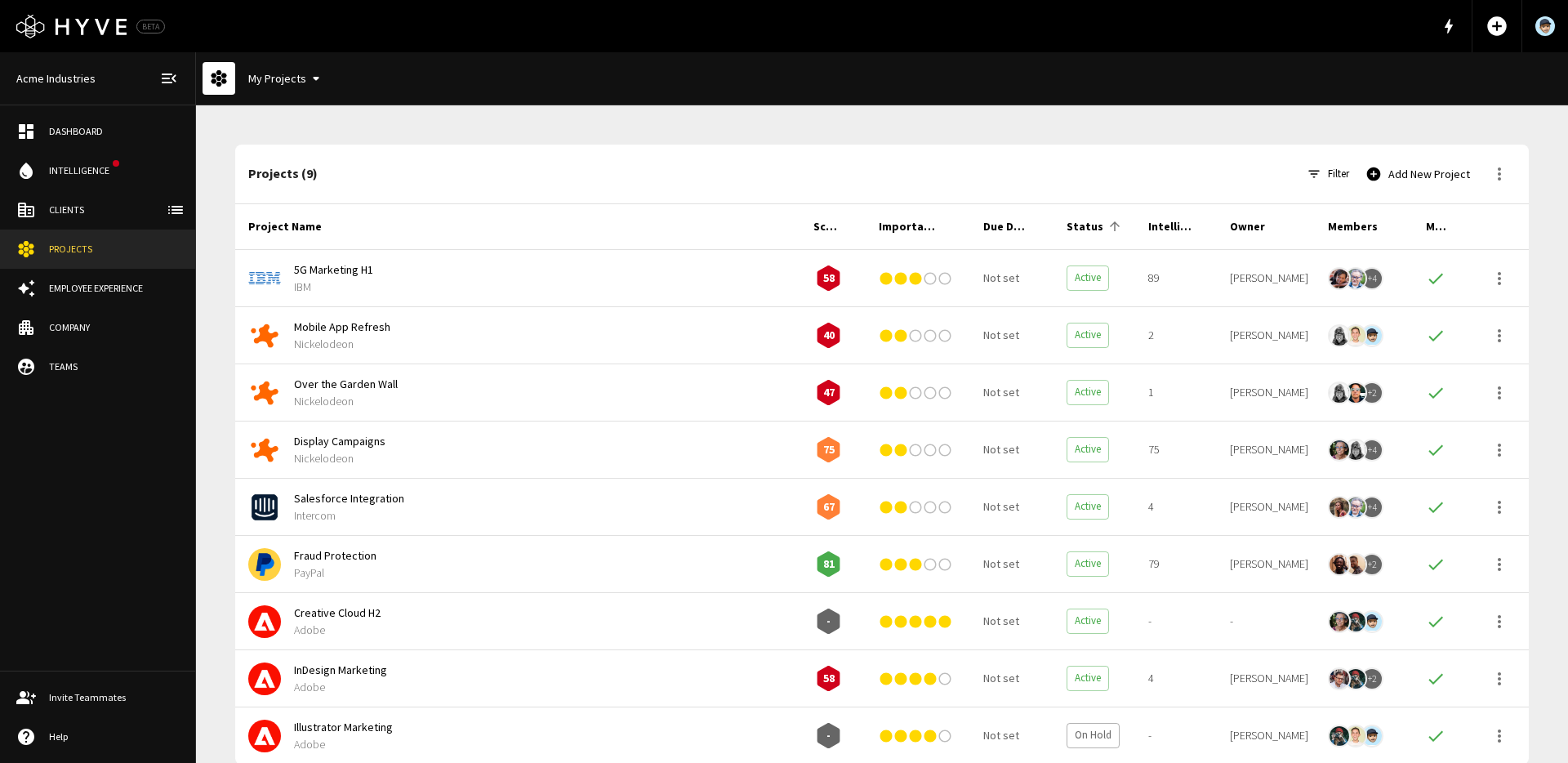
click at [1103, 87] on div "My Projects" at bounding box center [882, 78] width 1372 height 53
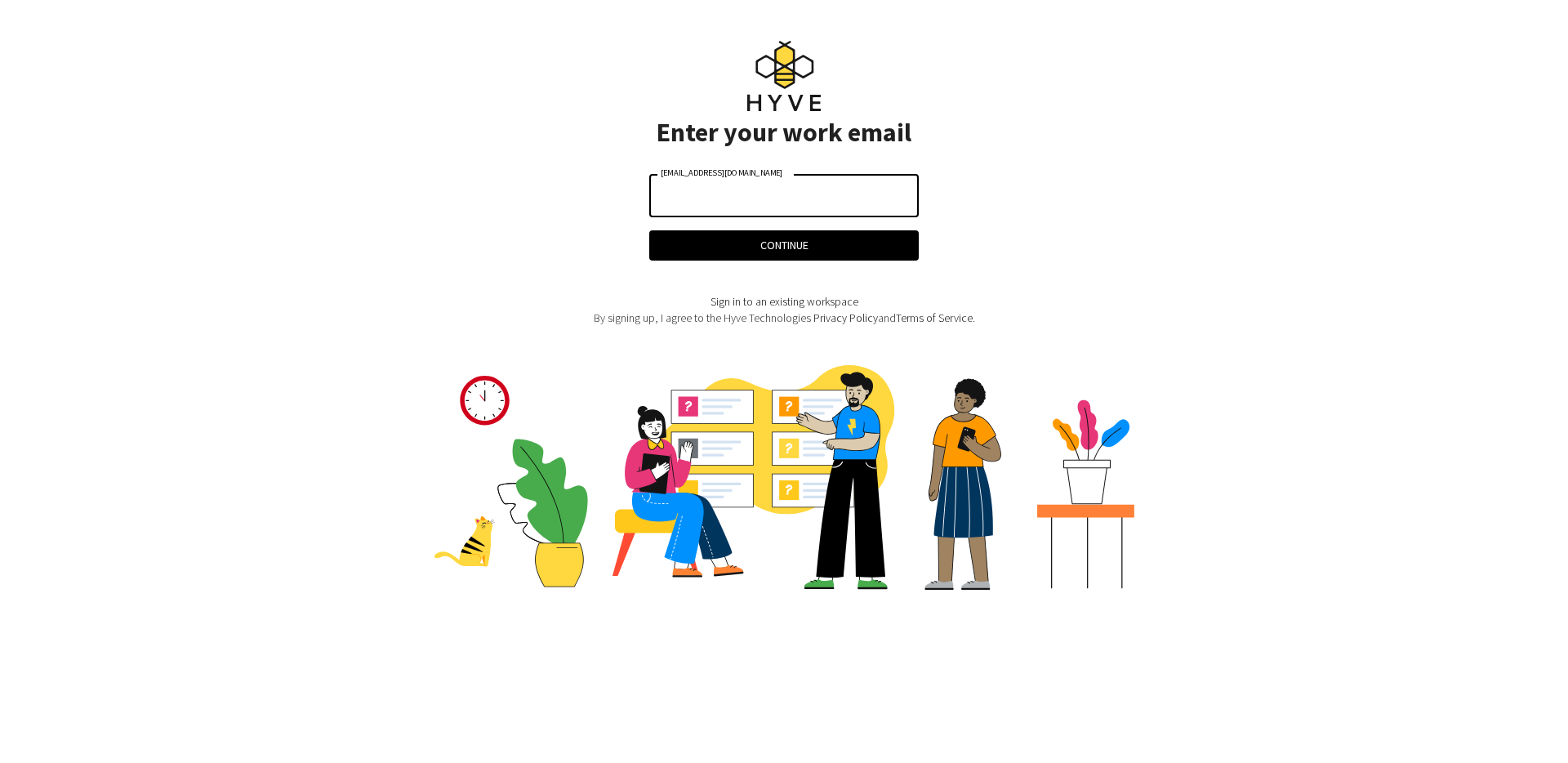
click at [512, 196] on div "Logo Created with Sketch. Enter your work email [EMAIL_ADDRESS][DOMAIN_NAME] [E…" at bounding box center [784, 368] width 1307 height 658
click at [673, 205] on input "[EMAIL_ADDRESS][DOMAIN_NAME]" at bounding box center [784, 194] width 269 height 43
